Goal: Find specific page/section: Find specific page/section

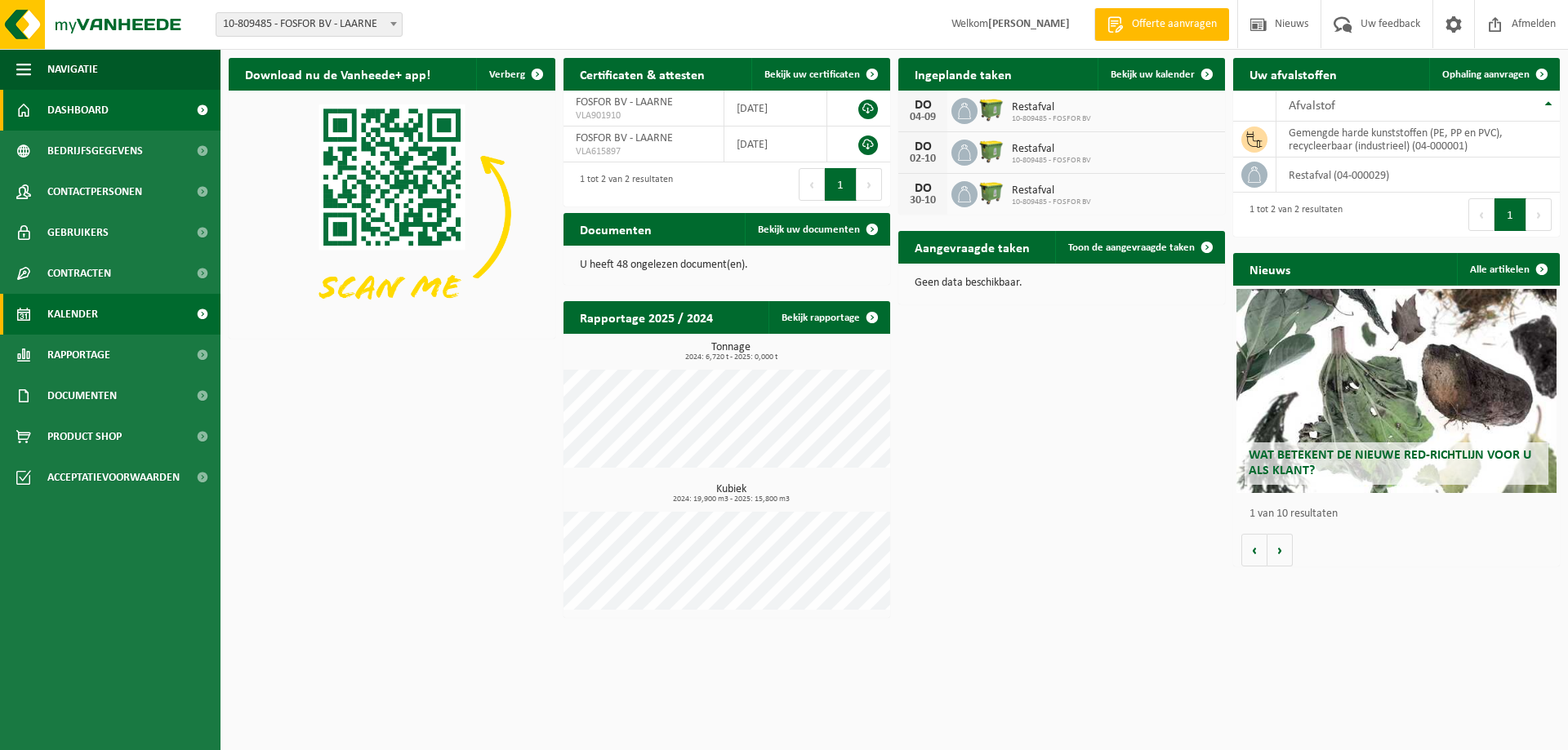
click at [78, 299] on span "Kalender" at bounding box center [72, 314] width 50 height 41
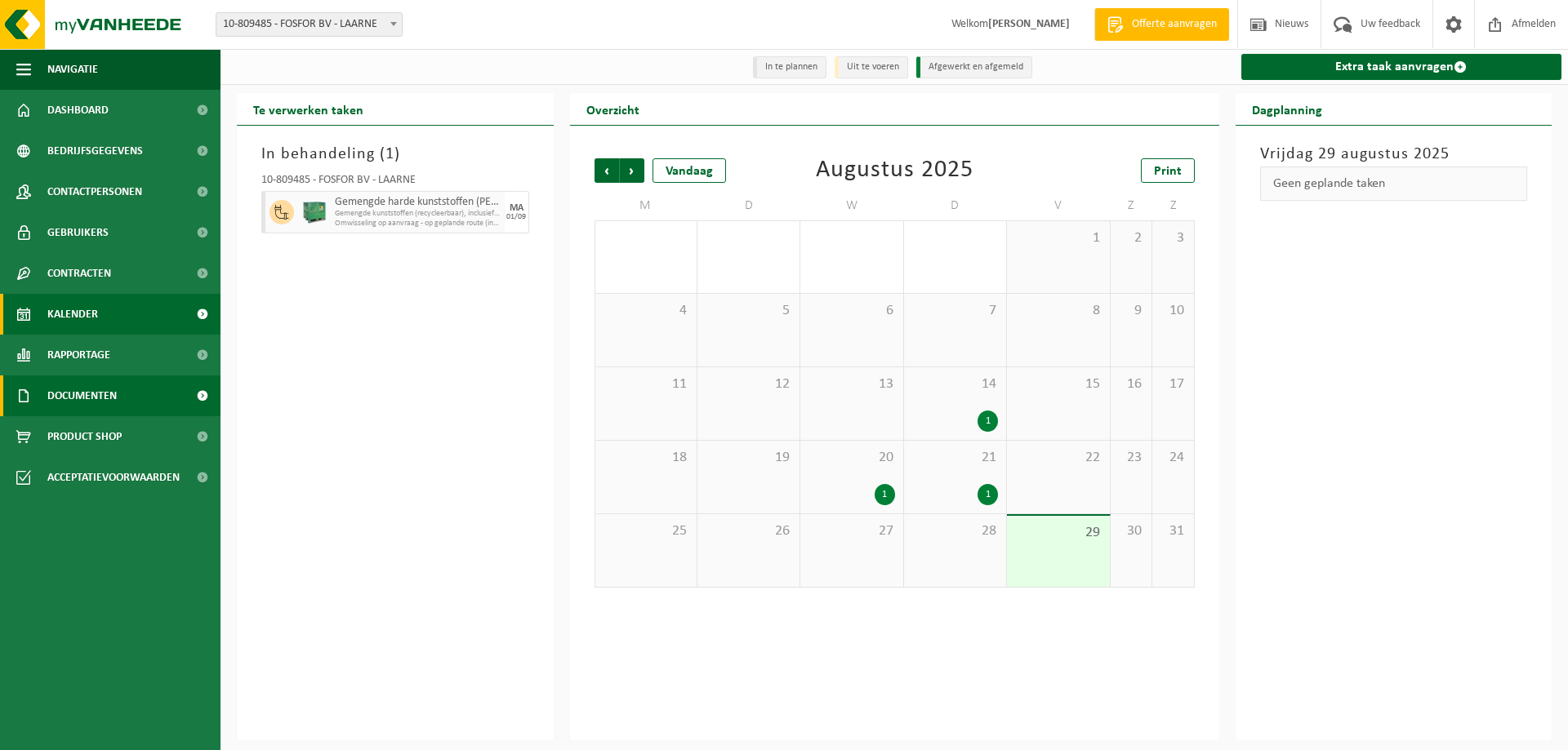
click at [64, 395] on span "Documenten" at bounding box center [82, 396] width 70 height 41
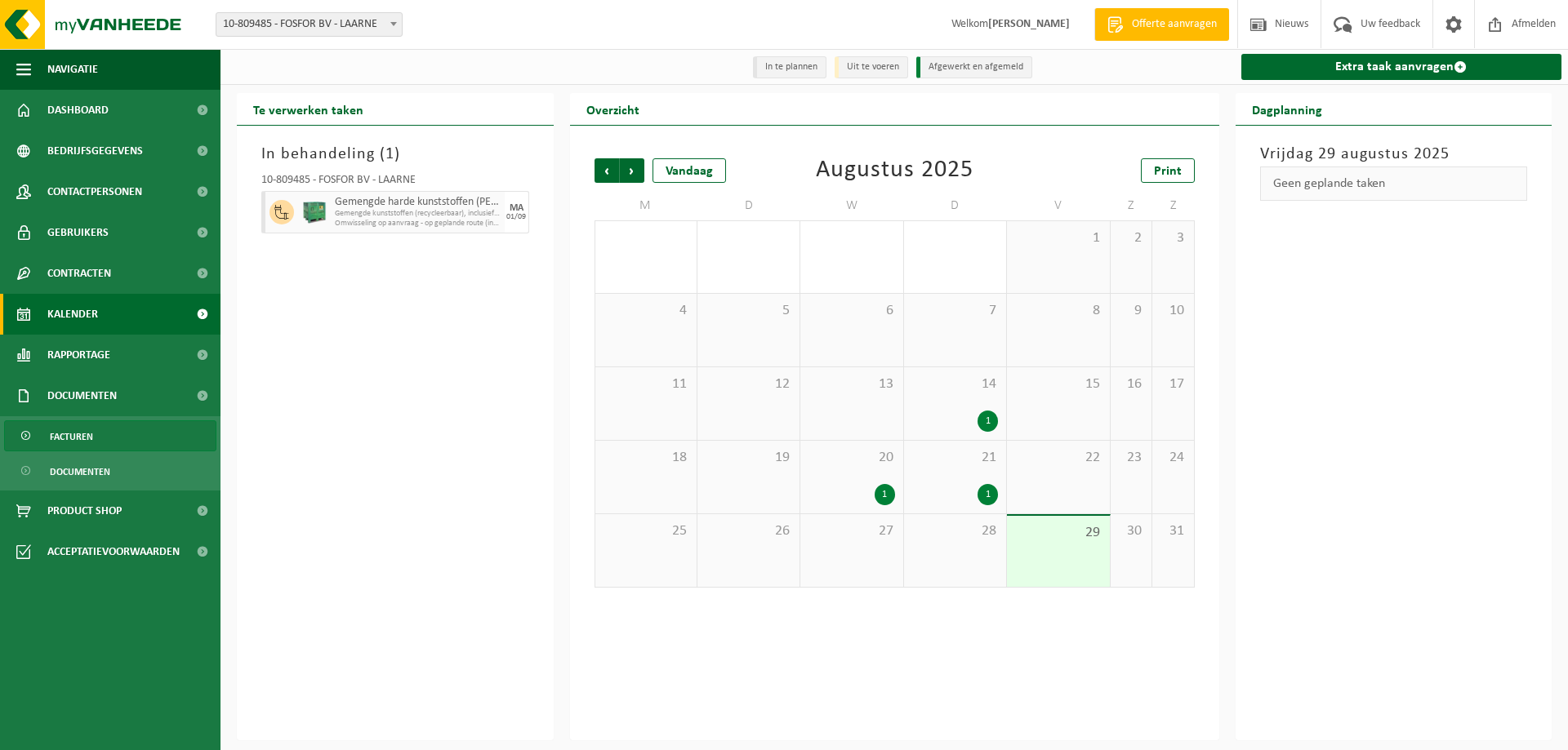
click at [70, 437] on span "Facturen" at bounding box center [71, 437] width 44 height 31
